Goal: Find contact information: Find contact information

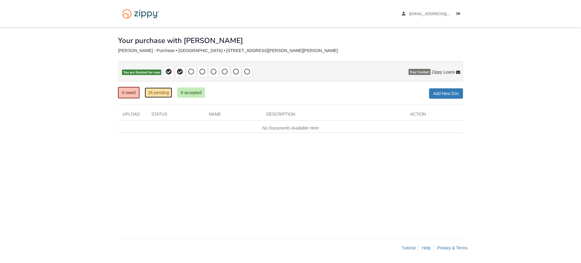
click at [167, 94] on link "26 pending" at bounding box center [159, 93] width 28 height 10
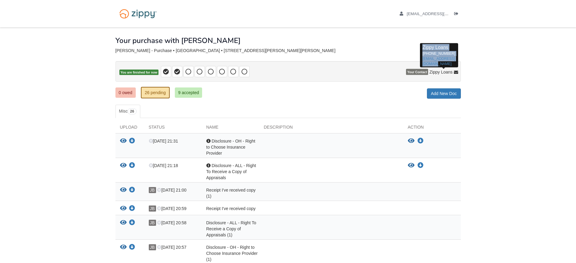
drag, startPoint x: 433, startPoint y: 63, endPoint x: 422, endPoint y: 49, distance: 17.9
click at [422, 49] on div "Zippy Loans [PHONE_NUMBER] [EMAIL_ADDRESS][DOMAIN_NAME]" at bounding box center [439, 55] width 38 height 24
copy p "Zippy Loans 512-975-2947 zippyguide@zippymh.com"
